Goal: Task Accomplishment & Management: Complete application form

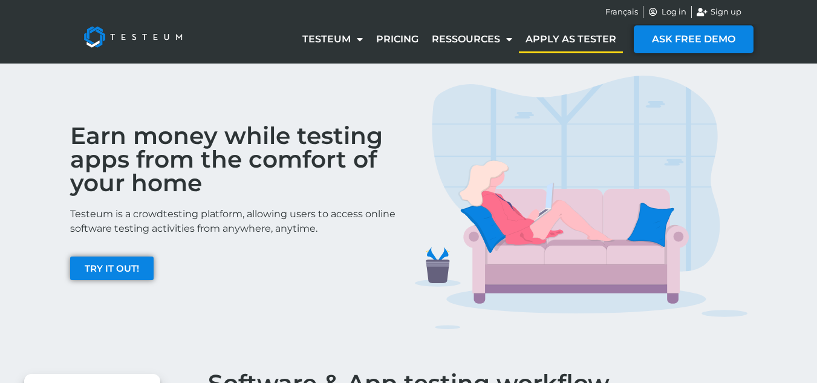
click at [40, 150] on div "Earn money while testing apps from the comfort of your home Testeum is a crowdt…" at bounding box center [408, 202] width 817 height 278
click at [105, 275] on link "TRY IT OUT!" at bounding box center [111, 268] width 83 height 24
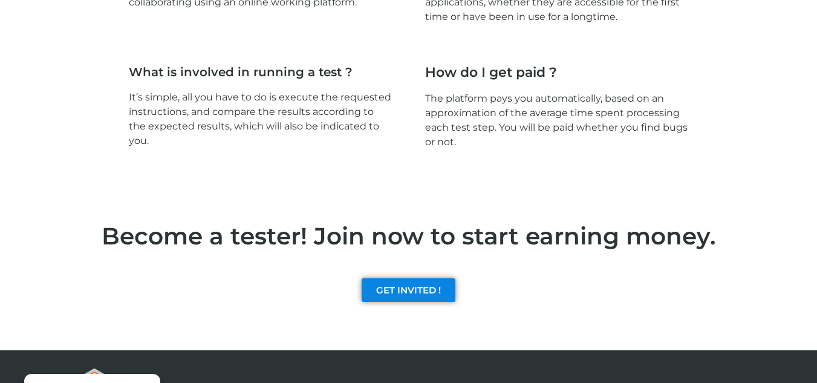
scroll to position [1823, 0]
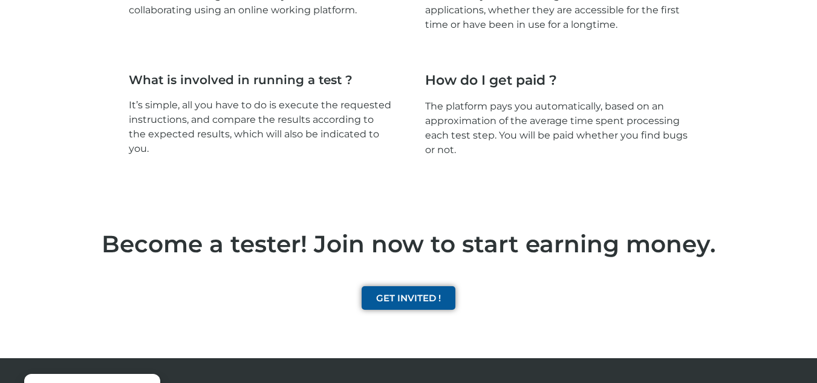
click at [416, 296] on span "GET INVITED !" at bounding box center [408, 297] width 65 height 9
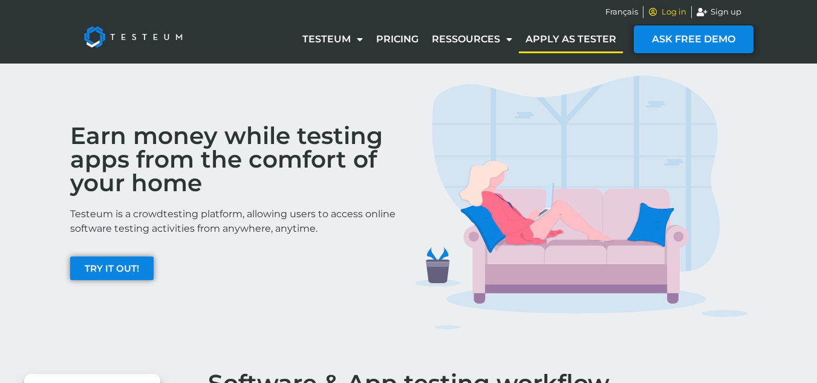
click at [669, 12] on span "Log in" at bounding box center [672, 12] width 28 height 12
